Goal: Task Accomplishment & Management: Complete application form

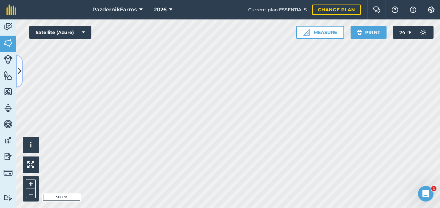
click at [20, 72] on icon at bounding box center [20, 70] width 4 height 11
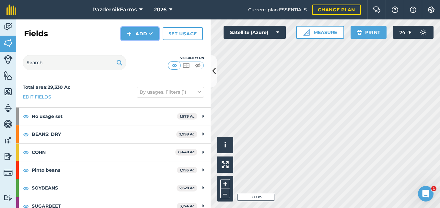
click at [142, 30] on button "Add" at bounding box center [140, 33] width 38 height 13
click at [150, 49] on link "Draw" at bounding box center [140, 48] width 36 height 14
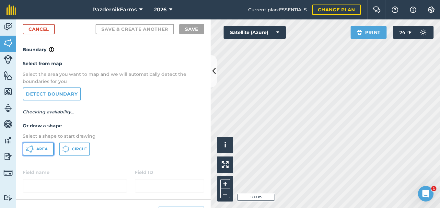
click at [39, 143] on button "Area" at bounding box center [38, 148] width 31 height 13
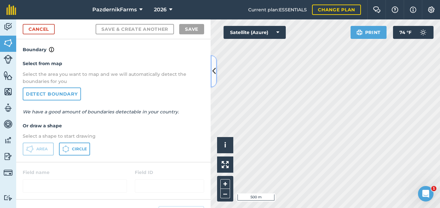
click at [214, 81] on button at bounding box center [213, 71] width 6 height 32
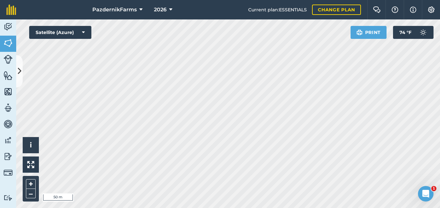
click at [143, 8] on div "PazdernikFarms 2026 Current plan : ESSENTIALS Change plan Farm Chat Help Info S…" at bounding box center [220, 104] width 440 height 208
click at [146, 11] on div "PazdernikFarms 2026 Current plan : ESSENTIALS Change plan Farm Chat Help Info S…" at bounding box center [220, 104] width 440 height 208
click at [151, 12] on div "PazdernikFarms 2026 Current plan : ESSENTIALS Change plan Farm Chat Help Info S…" at bounding box center [220, 104] width 440 height 208
click at [216, 207] on html "PazdernikFarms 2026 Current plan : ESSENTIALS Change plan Farm Chat Help Info S…" at bounding box center [220, 104] width 440 height 208
click at [20, 78] on button at bounding box center [19, 71] width 6 height 32
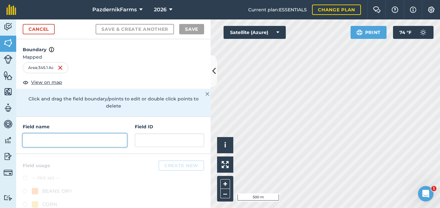
click at [63, 138] on input "text" at bounding box center [75, 140] width 104 height 14
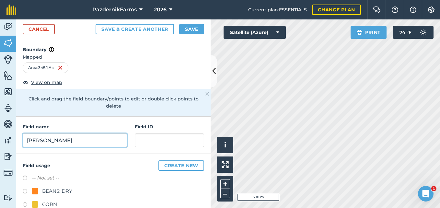
type input "[PERSON_NAME]"
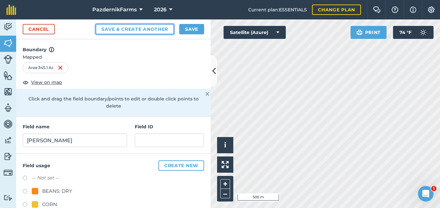
click at [106, 32] on button "Save & Create Another" at bounding box center [134, 29] width 78 height 10
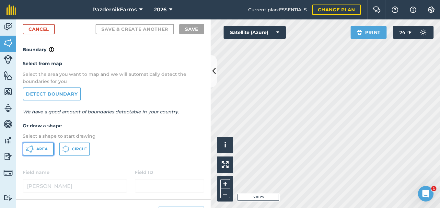
click at [45, 148] on span "Area" at bounding box center [41, 148] width 11 height 5
click at [213, 70] on icon at bounding box center [214, 70] width 4 height 11
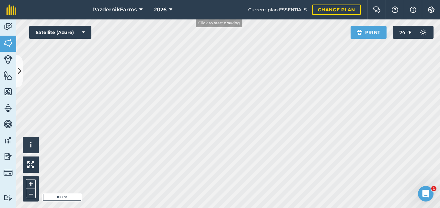
click at [190, 16] on div "PazdernikFarms 2026 Current plan : ESSENTIALS Change plan Farm Chat Help Info S…" at bounding box center [220, 104] width 440 height 208
click at [21, 68] on button at bounding box center [19, 71] width 6 height 32
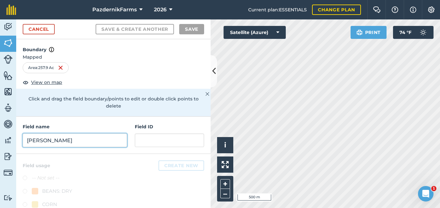
click at [75, 140] on input "[PERSON_NAME]" at bounding box center [75, 140] width 104 height 14
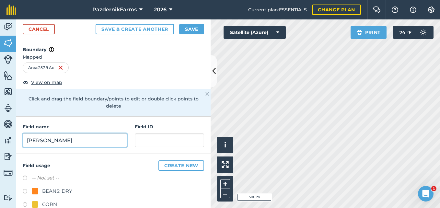
type input "[PERSON_NAME]"
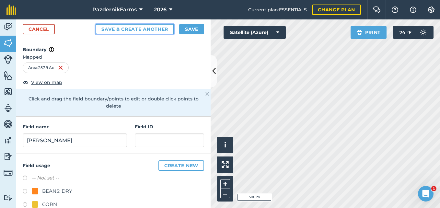
click at [132, 30] on button "Save & Create Another" at bounding box center [134, 29] width 78 height 10
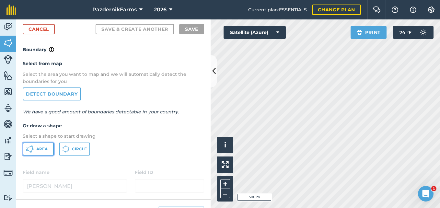
click at [38, 149] on span "Area" at bounding box center [41, 148] width 11 height 5
click at [213, 75] on icon at bounding box center [214, 70] width 4 height 11
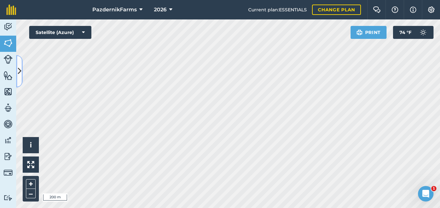
click at [17, 79] on button at bounding box center [19, 71] width 6 height 32
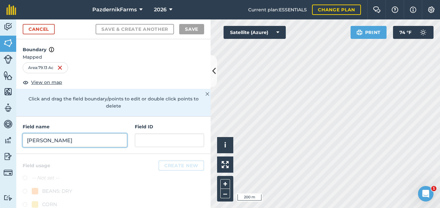
click at [60, 145] on input "[PERSON_NAME]" at bounding box center [75, 140] width 104 height 14
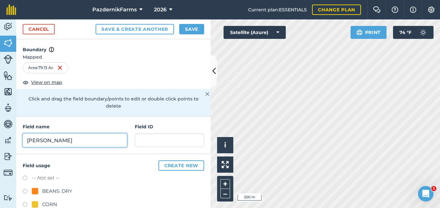
type input "[PERSON_NAME]"
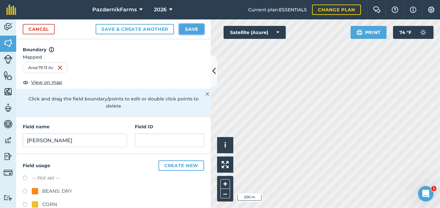
click at [197, 32] on button "Save" at bounding box center [191, 29] width 25 height 10
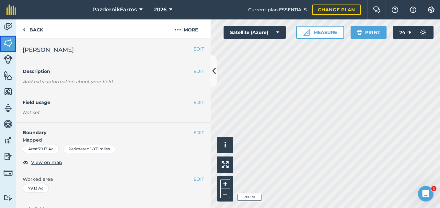
click at [6, 42] on img at bounding box center [8, 43] width 9 height 10
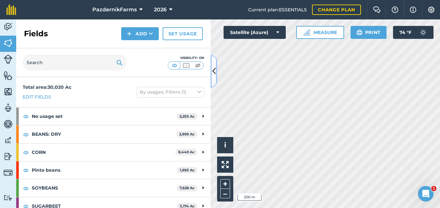
click at [213, 70] on icon at bounding box center [214, 70] width 4 height 11
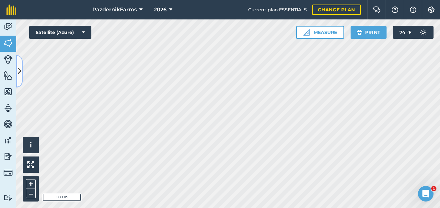
click at [21, 69] on button at bounding box center [19, 71] width 6 height 32
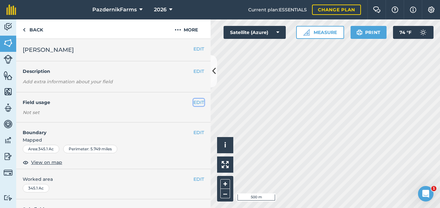
click at [193, 104] on button "EDIT" at bounding box center [198, 102] width 11 height 7
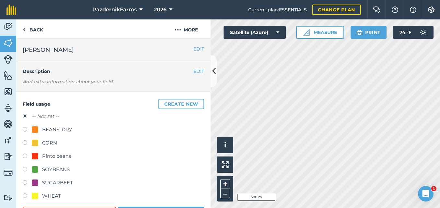
click at [26, 140] on label at bounding box center [27, 143] width 9 height 6
radio input "true"
radio input "false"
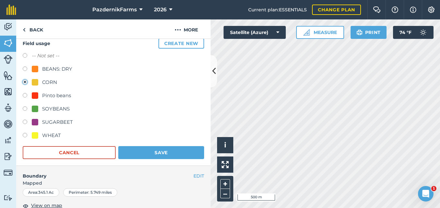
scroll to position [97, 0]
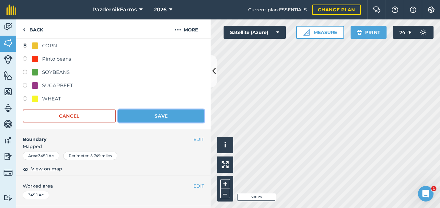
click at [127, 112] on button "Save" at bounding box center [161, 115] width 86 height 13
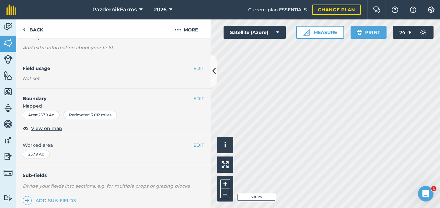
scroll to position [32, 0]
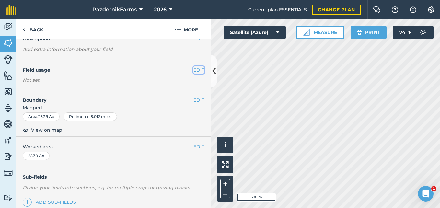
click at [196, 70] on button "EDIT" at bounding box center [198, 69] width 11 height 7
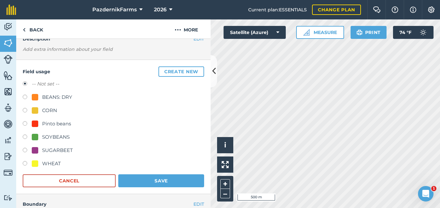
click at [25, 136] on label at bounding box center [27, 137] width 9 height 6
radio input "true"
radio input "false"
click at [137, 183] on button "Save" at bounding box center [161, 180] width 86 height 13
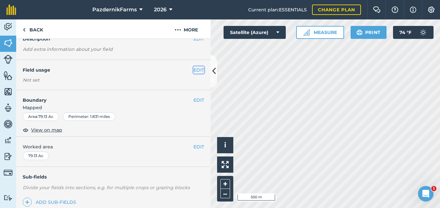
click at [196, 68] on button "EDIT" at bounding box center [198, 69] width 11 height 7
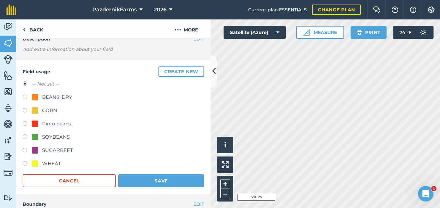
click at [27, 135] on label at bounding box center [27, 137] width 9 height 6
radio input "true"
radio input "false"
click at [146, 179] on button "Save" at bounding box center [161, 180] width 86 height 13
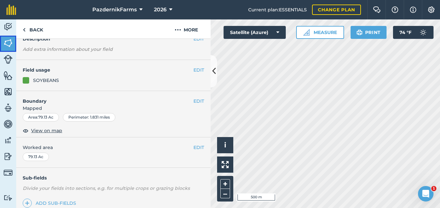
drag, startPoint x: 10, startPoint y: 40, endPoint x: 14, endPoint y: 42, distance: 4.9
click at [10, 40] on img at bounding box center [8, 43] width 9 height 10
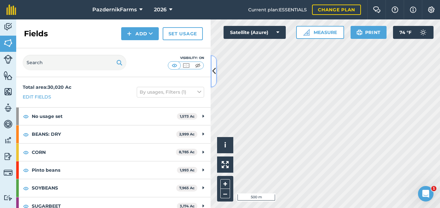
click at [211, 73] on button at bounding box center [213, 71] width 6 height 32
